Goal: Task Accomplishment & Management: Manage account settings

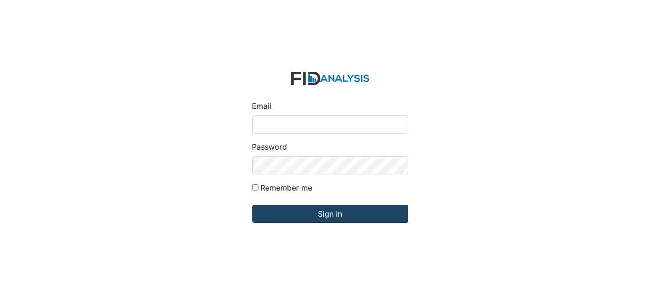
type input "[EMAIL_ADDRESS][DOMAIN_NAME]"
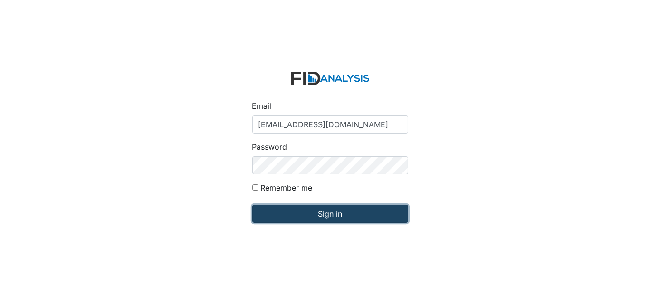
click at [314, 212] on input "Sign in" at bounding box center [330, 214] width 156 height 18
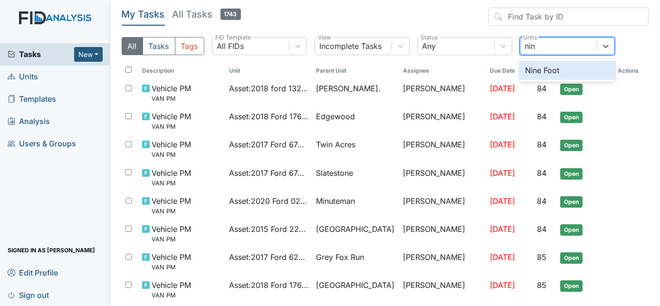
type input "nine"
click at [570, 66] on div "Nine Foot" at bounding box center [567, 70] width 95 height 19
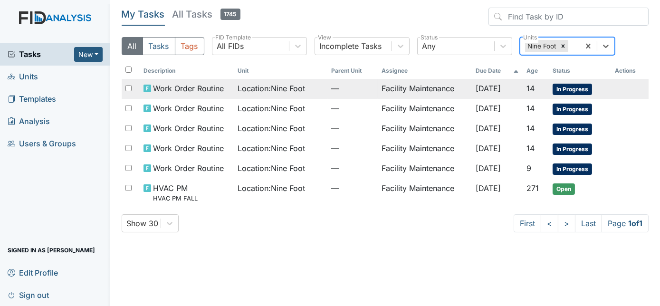
click at [453, 90] on td "Facility Maintenance" at bounding box center [425, 89] width 94 height 20
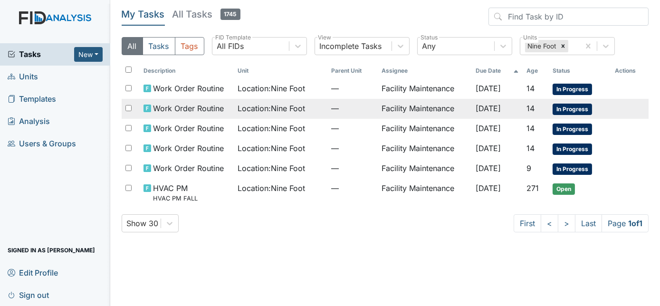
click at [401, 111] on td "Facility Maintenance" at bounding box center [425, 109] width 94 height 20
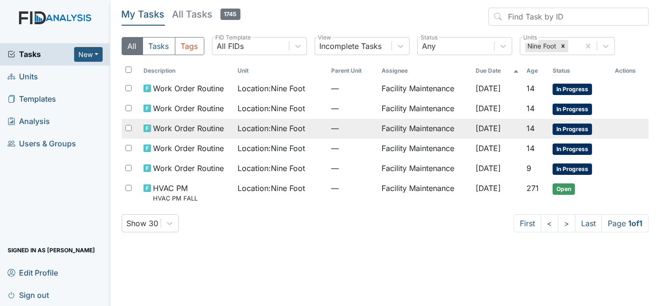
click at [280, 127] on span "Location : Nine Foot" at bounding box center [271, 128] width 67 height 11
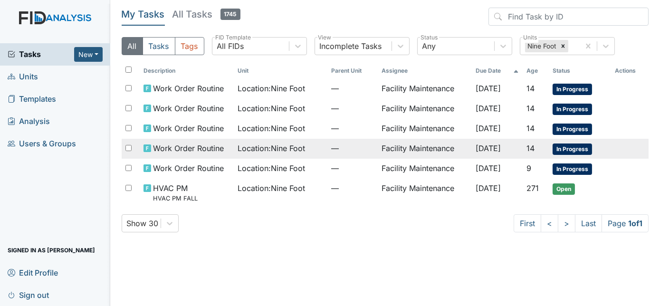
click at [312, 145] on div "Location : Nine Foot" at bounding box center [281, 148] width 86 height 11
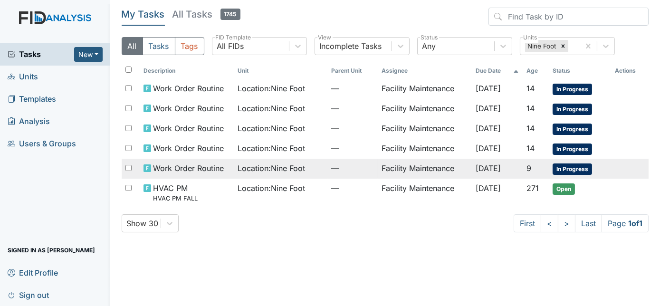
click at [283, 166] on span "Location : Nine Foot" at bounding box center [271, 167] width 67 height 11
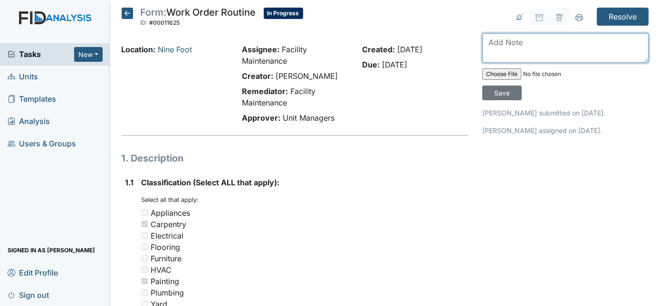
click at [562, 47] on textarea at bounding box center [565, 47] width 166 height 29
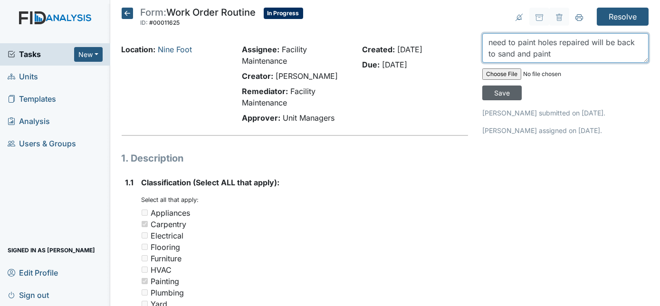
type textarea "need to paint holes repaired will be back to sand and paint"
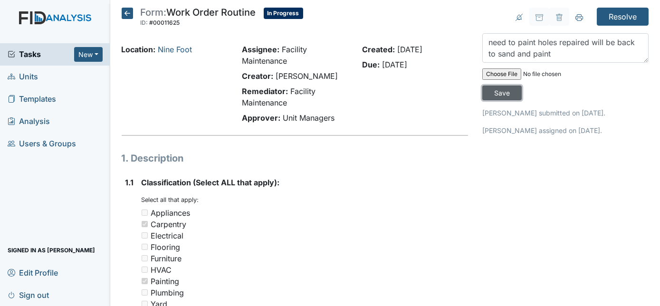
click at [522, 86] on input "Save" at bounding box center [501, 93] width 39 height 15
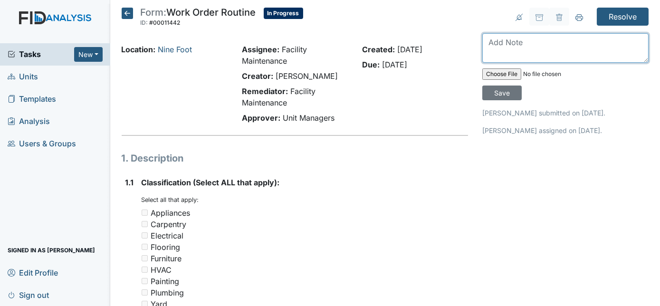
click at [529, 44] on textarea at bounding box center [565, 47] width 166 height 29
type textarea "tissue holder replaced"
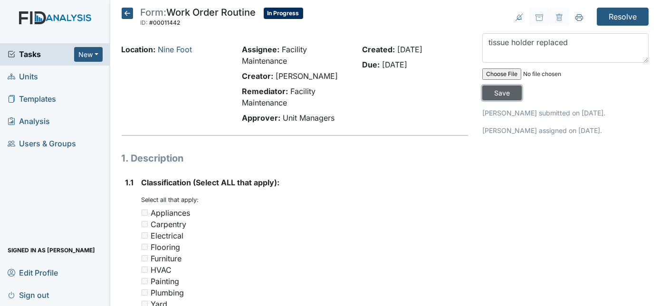
click at [522, 86] on input "Save" at bounding box center [501, 93] width 39 height 15
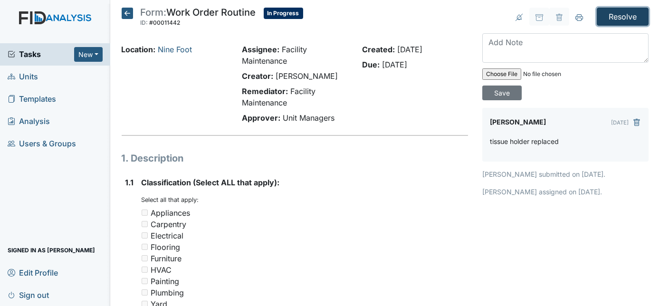
click at [615, 14] on input "Resolve" at bounding box center [623, 17] width 52 height 18
